Goal: Check status: Check status

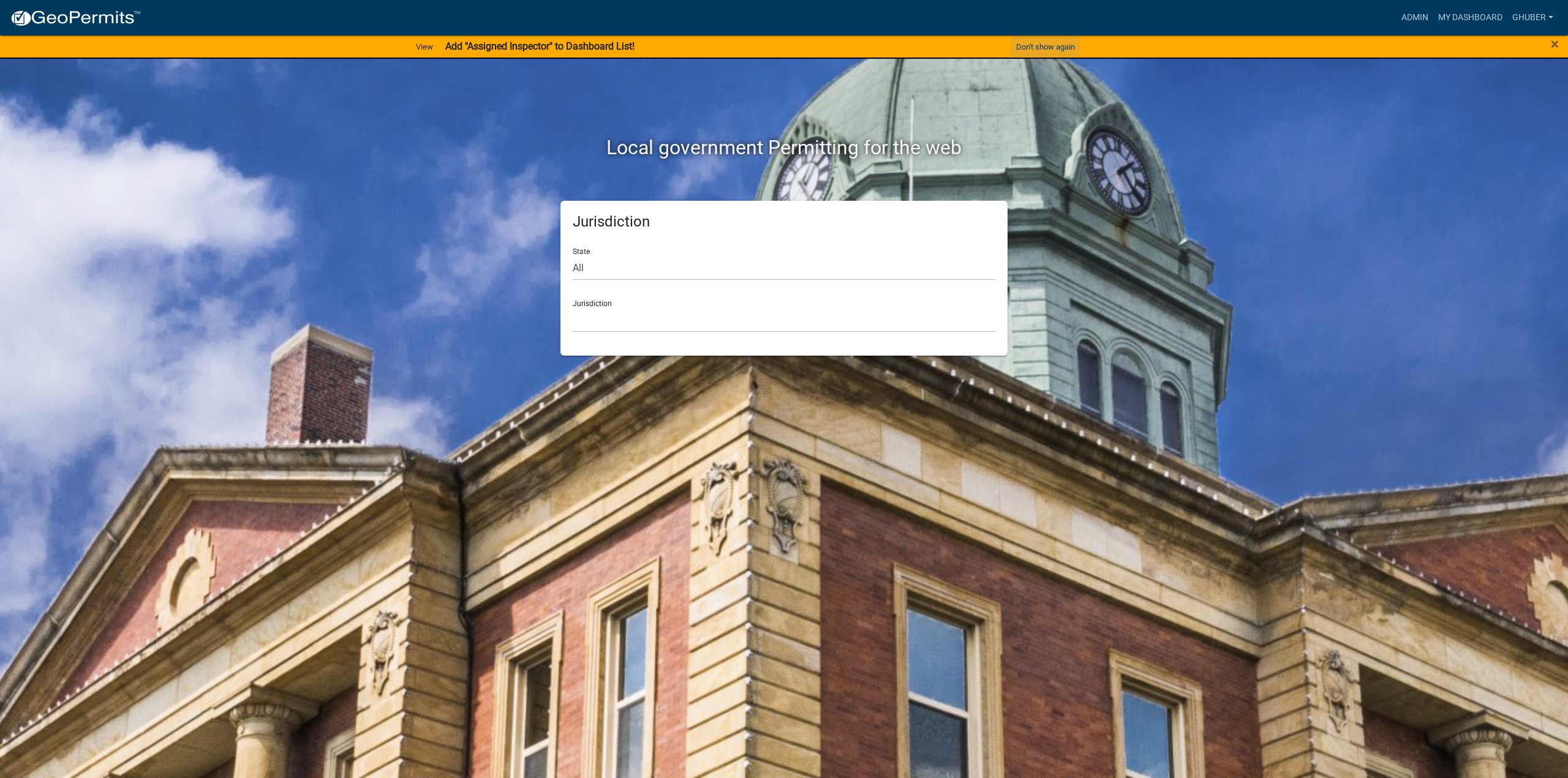
click at [1064, 49] on button "Don't show again" at bounding box center [1046, 46] width 69 height 20
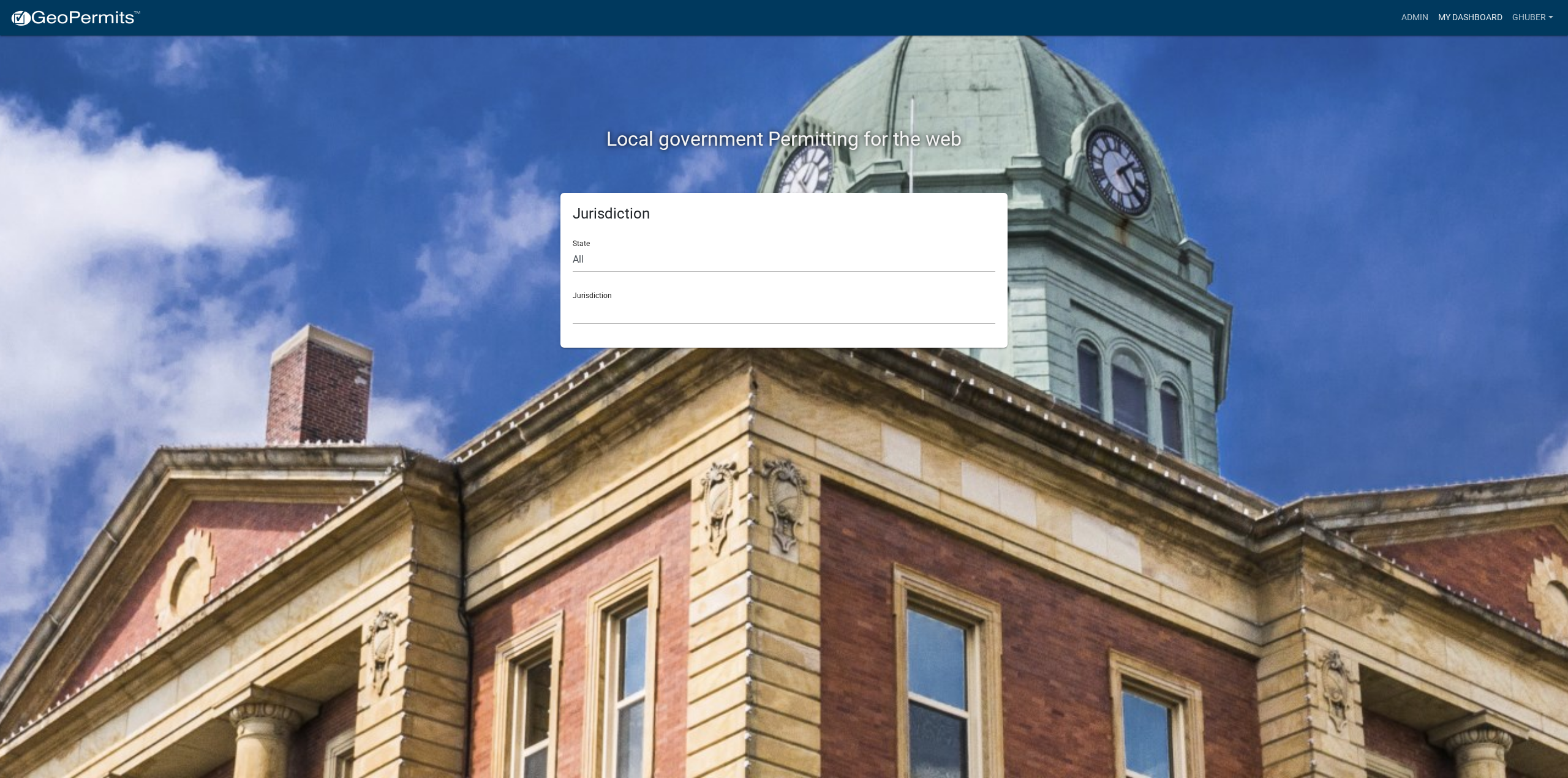
click at [1454, 19] on link "My Dashboard" at bounding box center [1471, 18] width 74 height 24
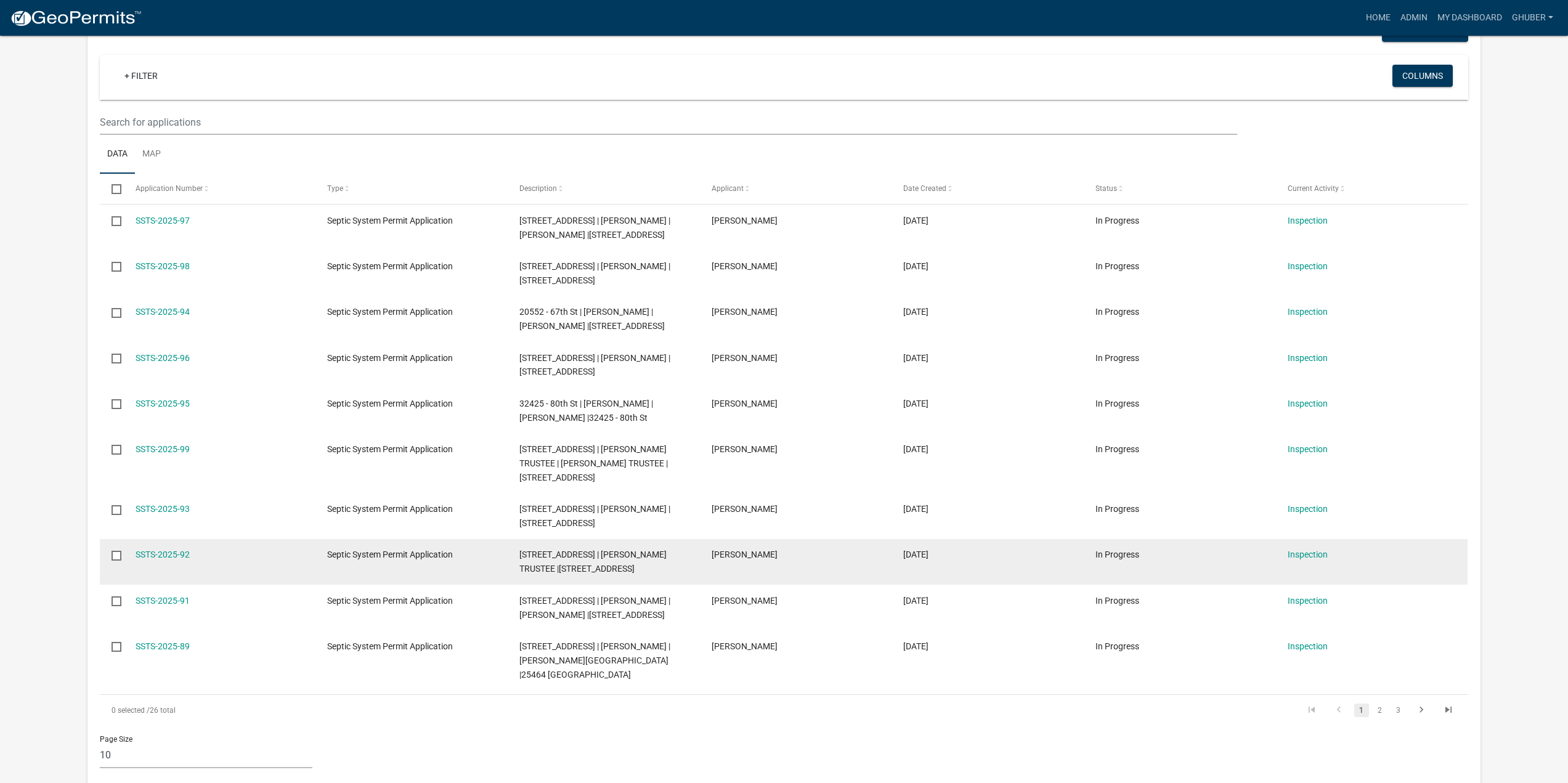
scroll to position [308, 0]
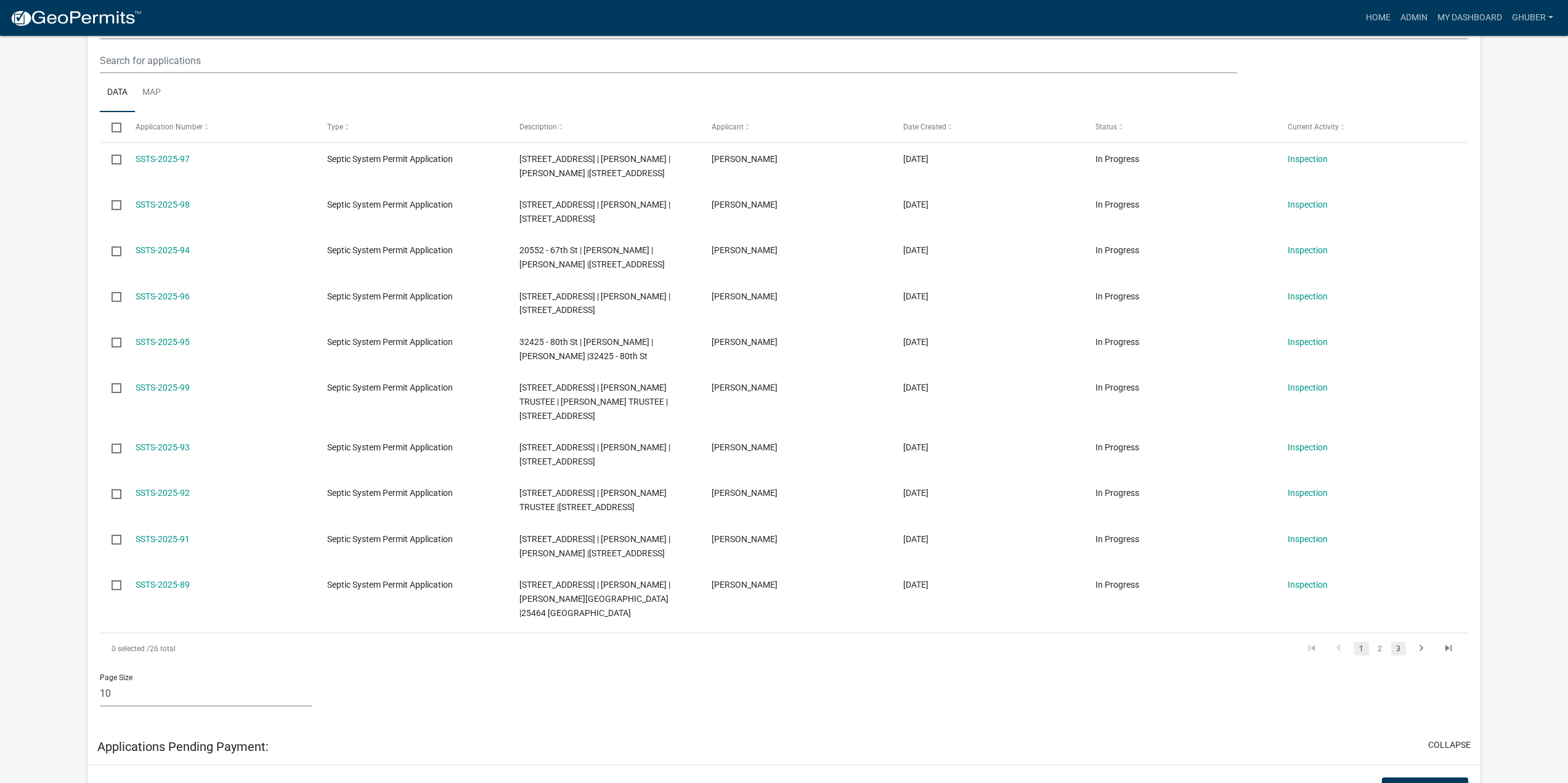
click at [1400, 642] on link "3" at bounding box center [1399, 649] width 15 height 14
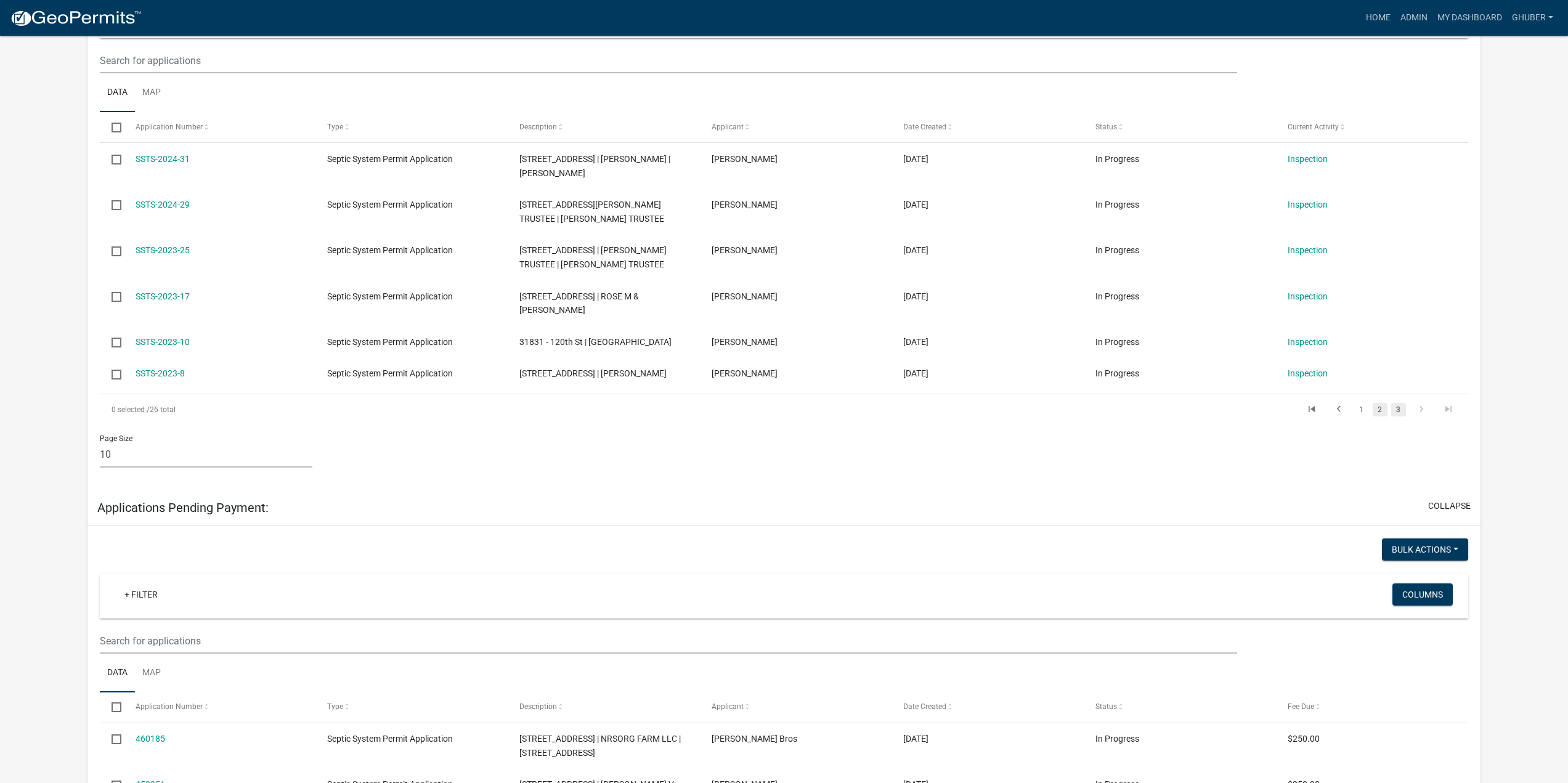
click at [1378, 408] on link "2" at bounding box center [1380, 410] width 15 height 14
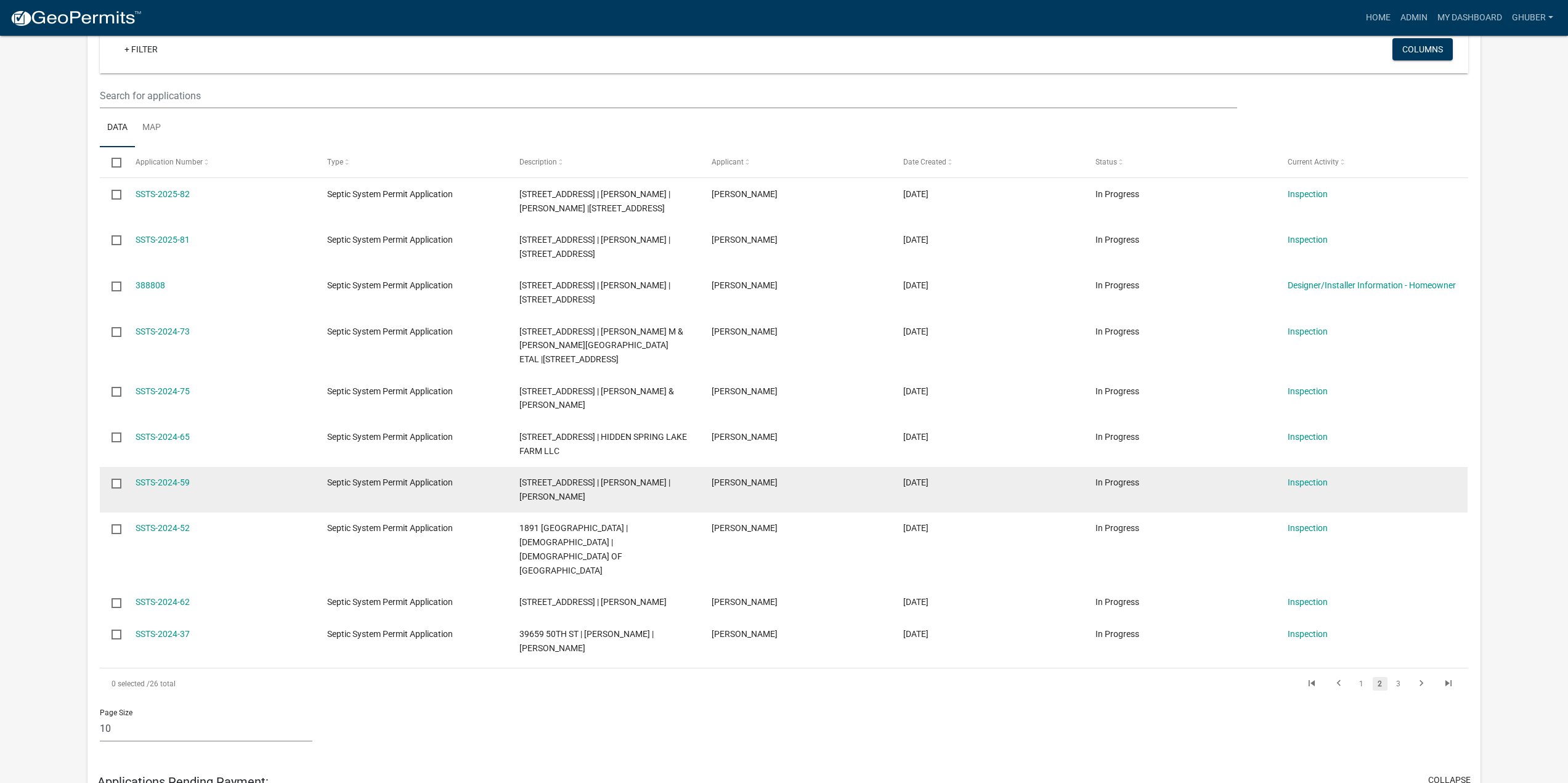
scroll to position [246, 0]
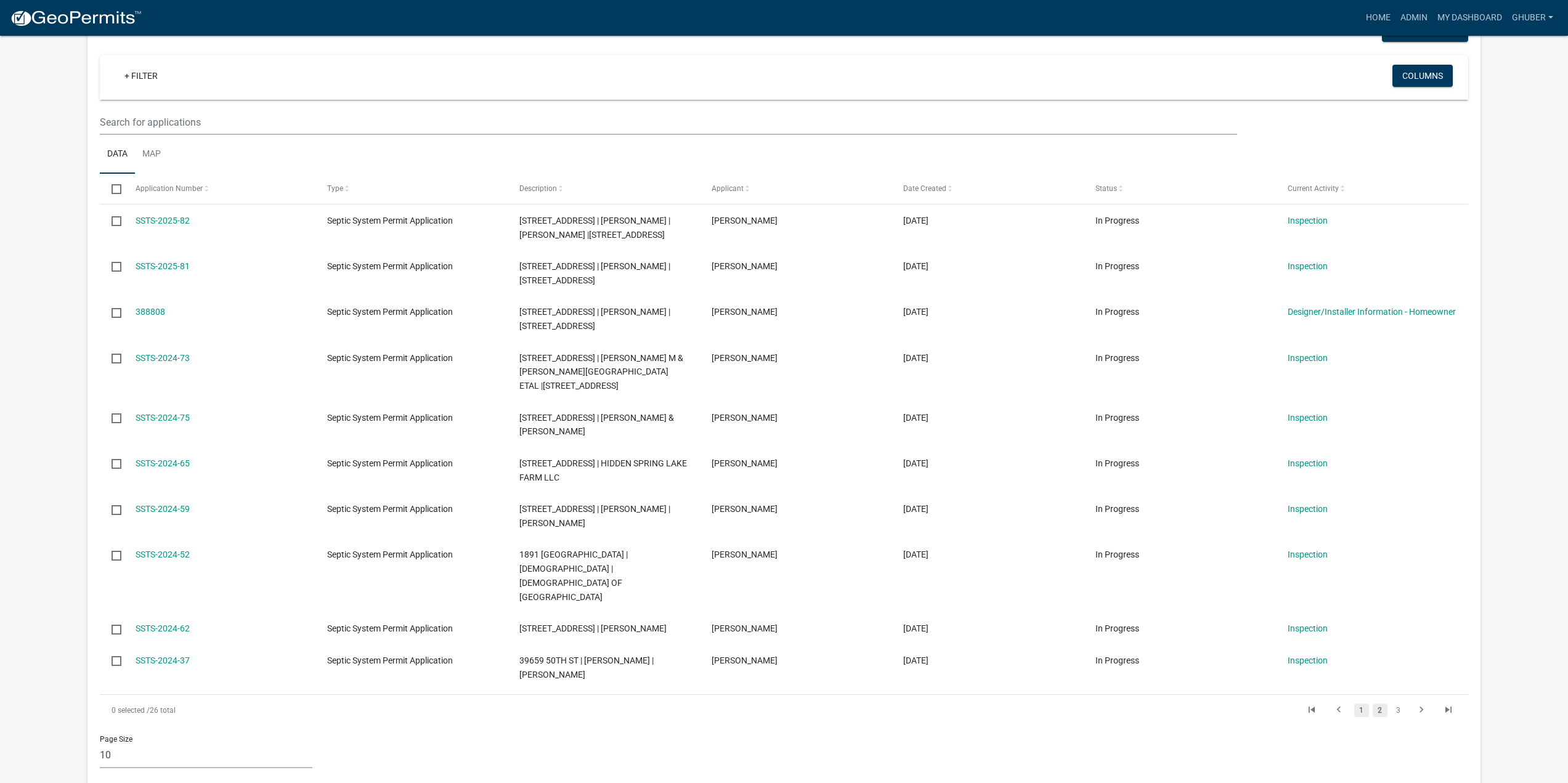
click at [1363, 704] on link "1" at bounding box center [1362, 711] width 15 height 14
